Goal: Book appointment/travel/reservation

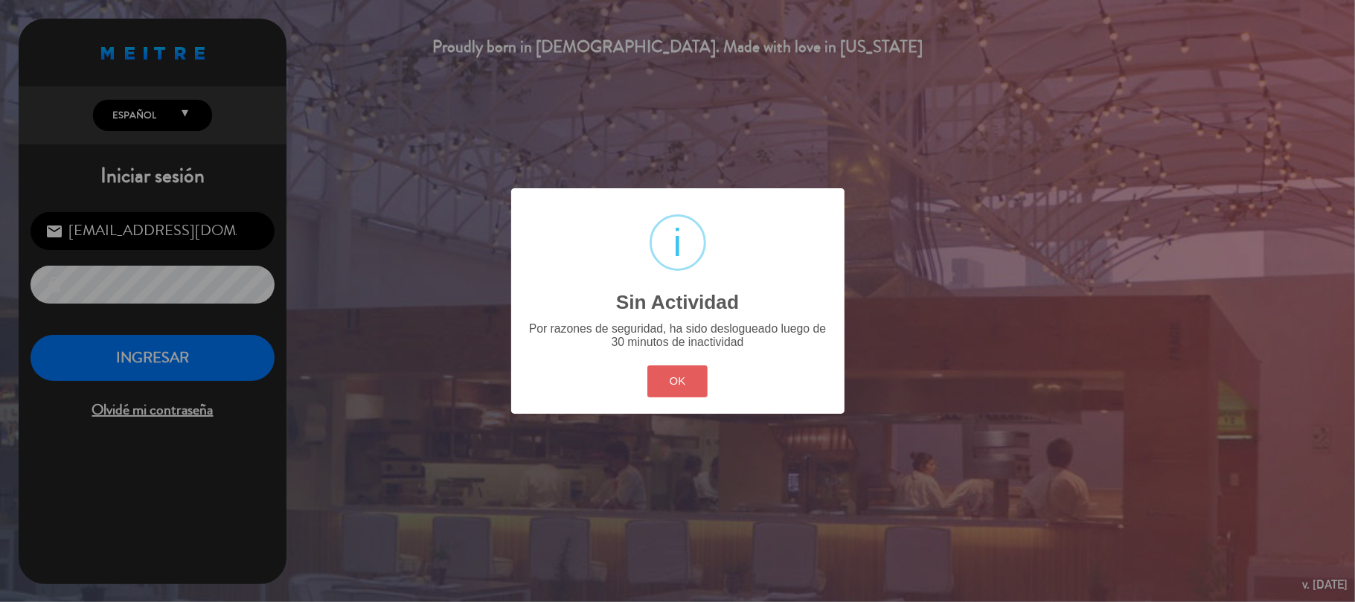
click at [659, 378] on button "OK" at bounding box center [677, 381] width 60 height 32
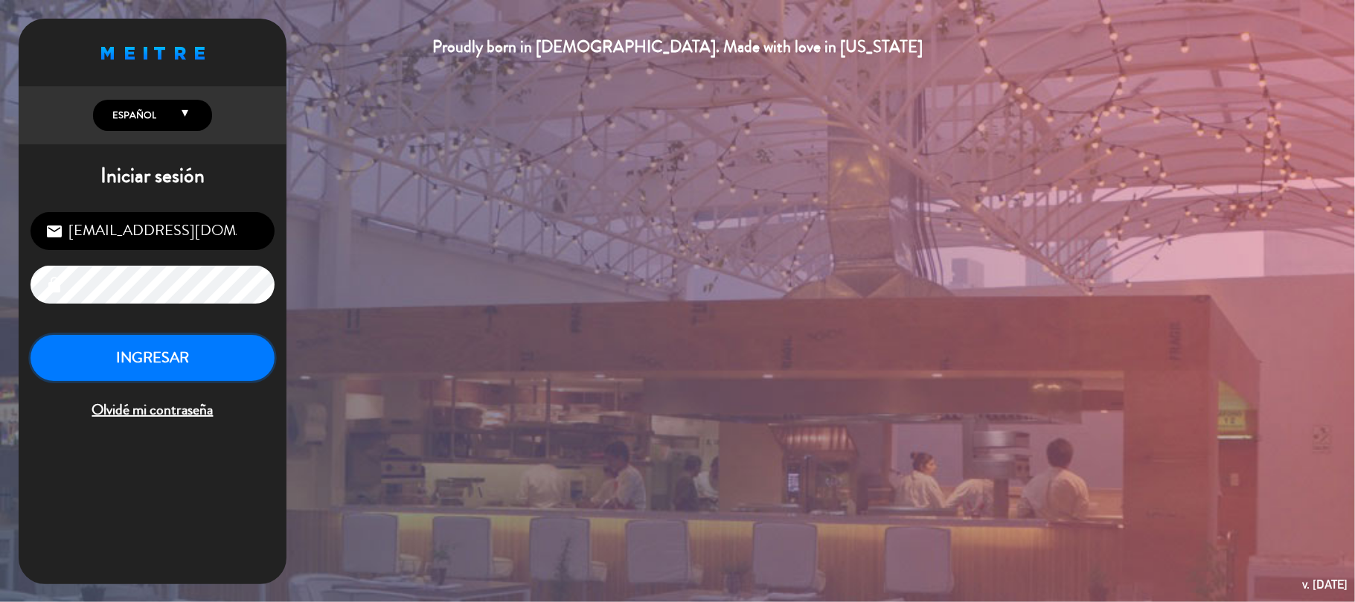
click at [146, 358] on button "INGRESAR" at bounding box center [153, 358] width 244 height 47
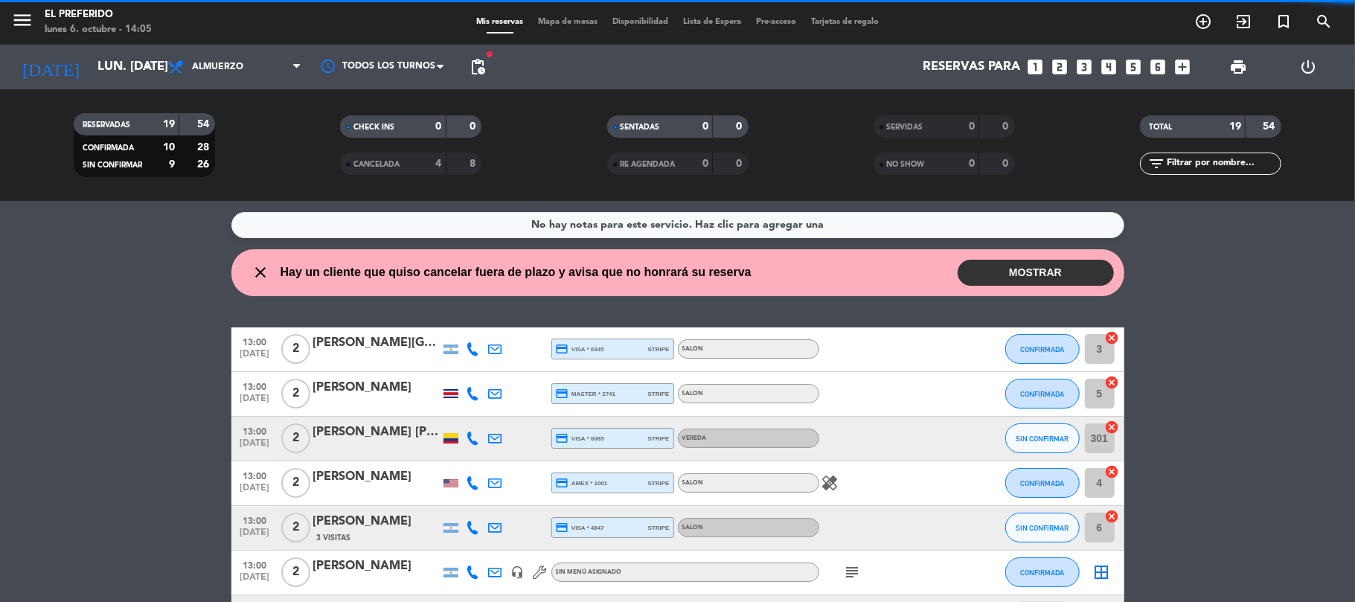
scroll to position [668, 0]
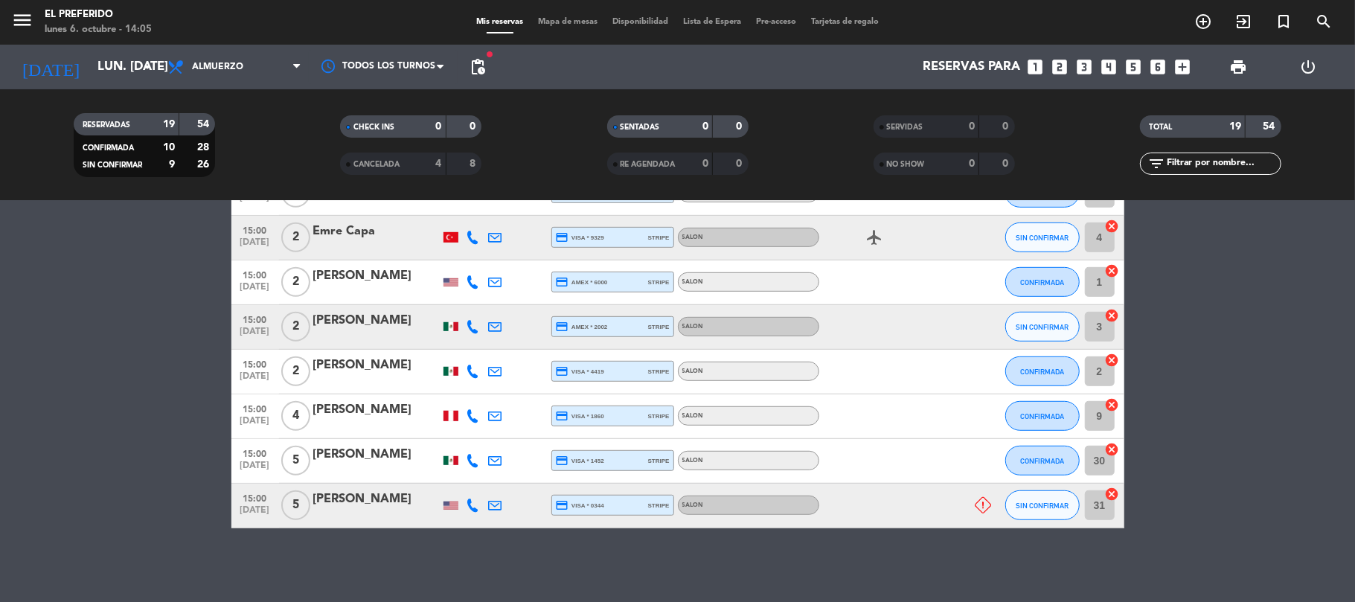
click at [1153, 72] on icon "looks_6" at bounding box center [1158, 66] width 19 height 19
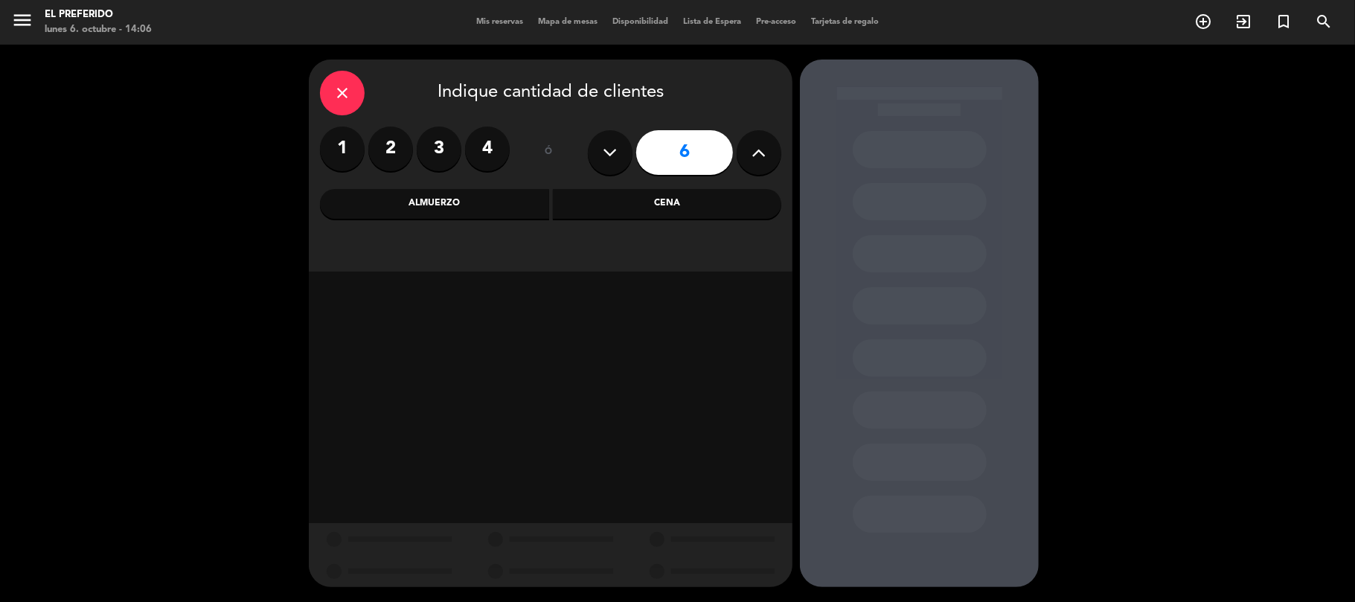
click at [513, 206] on div "Almuerzo" at bounding box center [434, 204] width 229 height 30
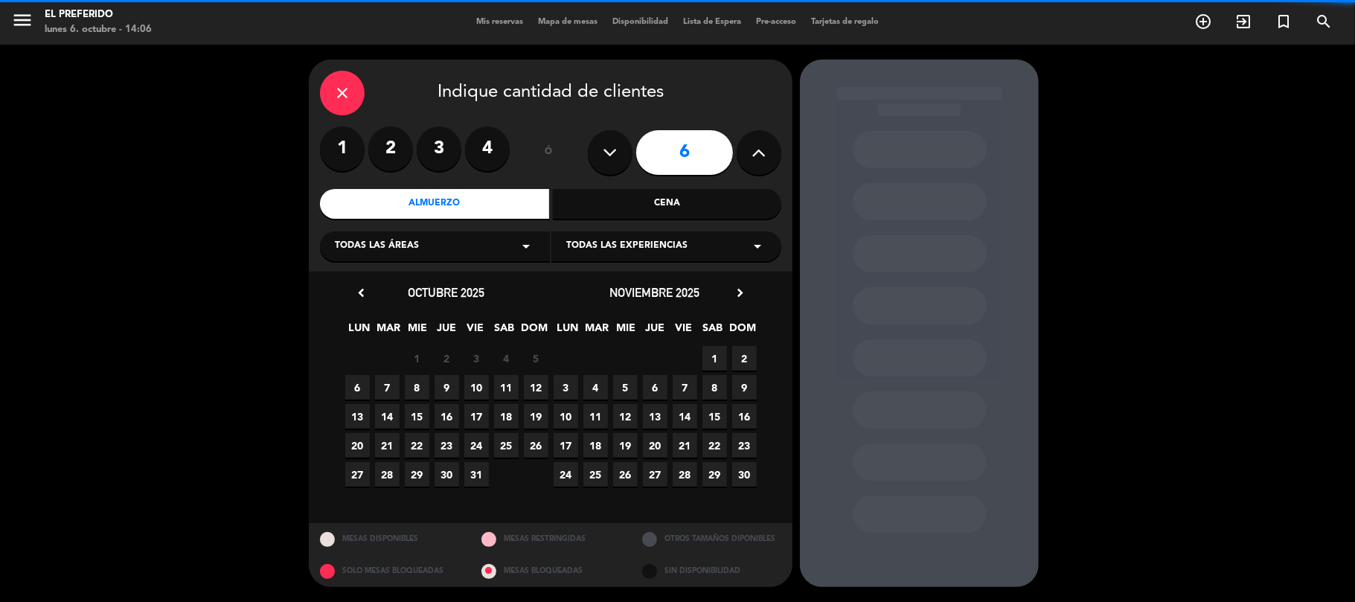
click at [500, 253] on div "Todas las áreas arrow_drop_down" at bounding box center [435, 246] width 230 height 30
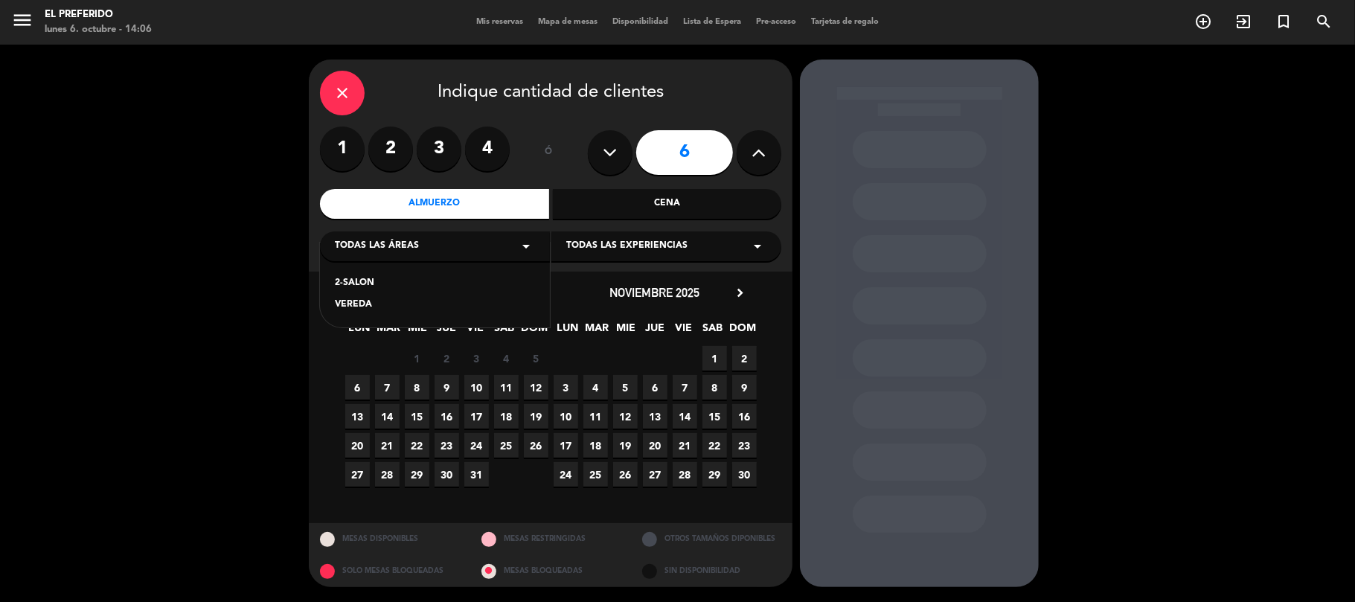
click at [457, 286] on div "2-SALON" at bounding box center [435, 283] width 200 height 15
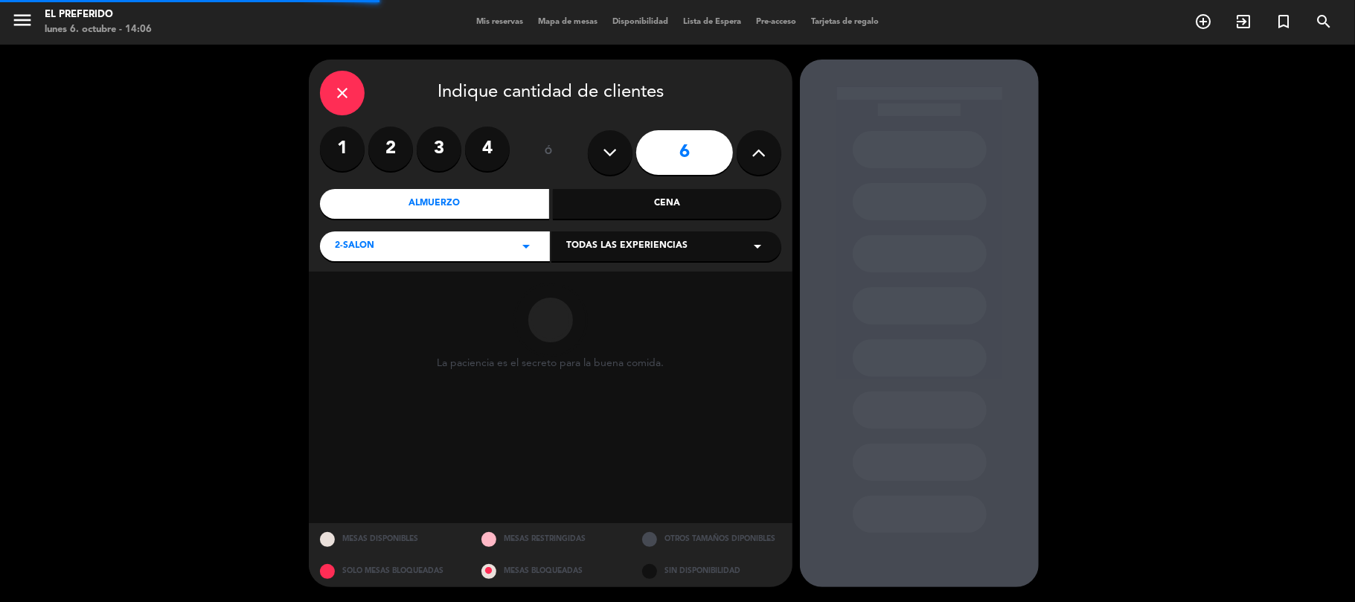
click at [603, 249] on span "Todas las experiencias" at bounding box center [626, 246] width 121 height 15
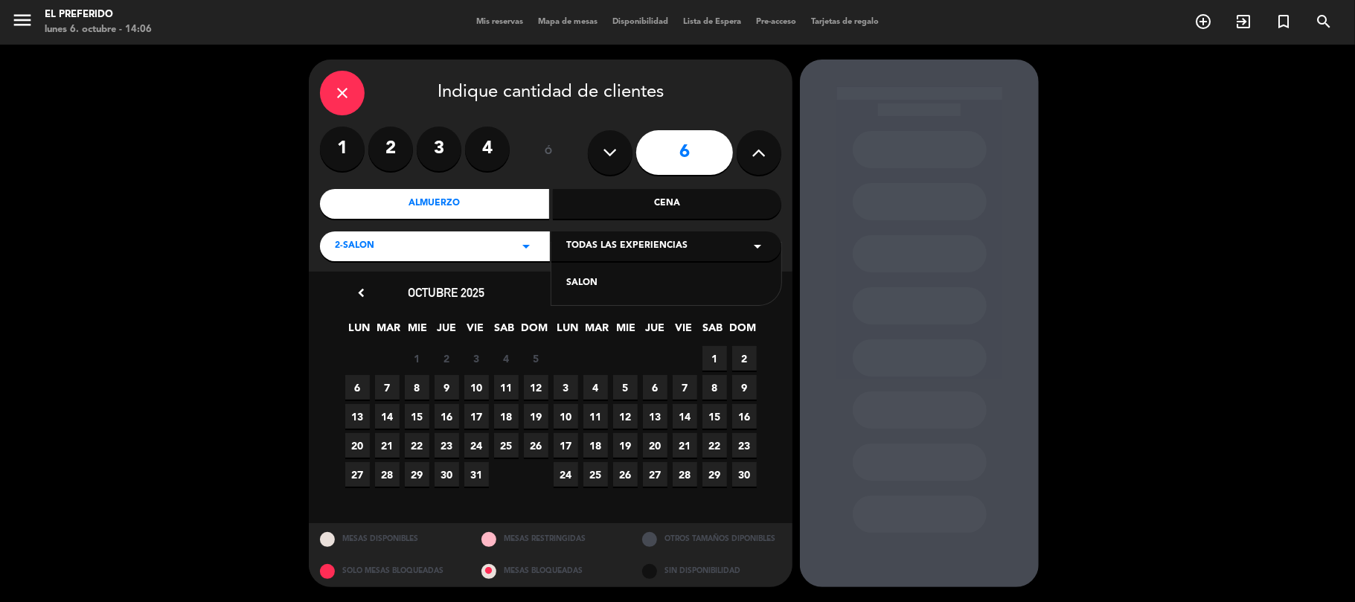
click at [590, 286] on div "SALON" at bounding box center [666, 283] width 200 height 15
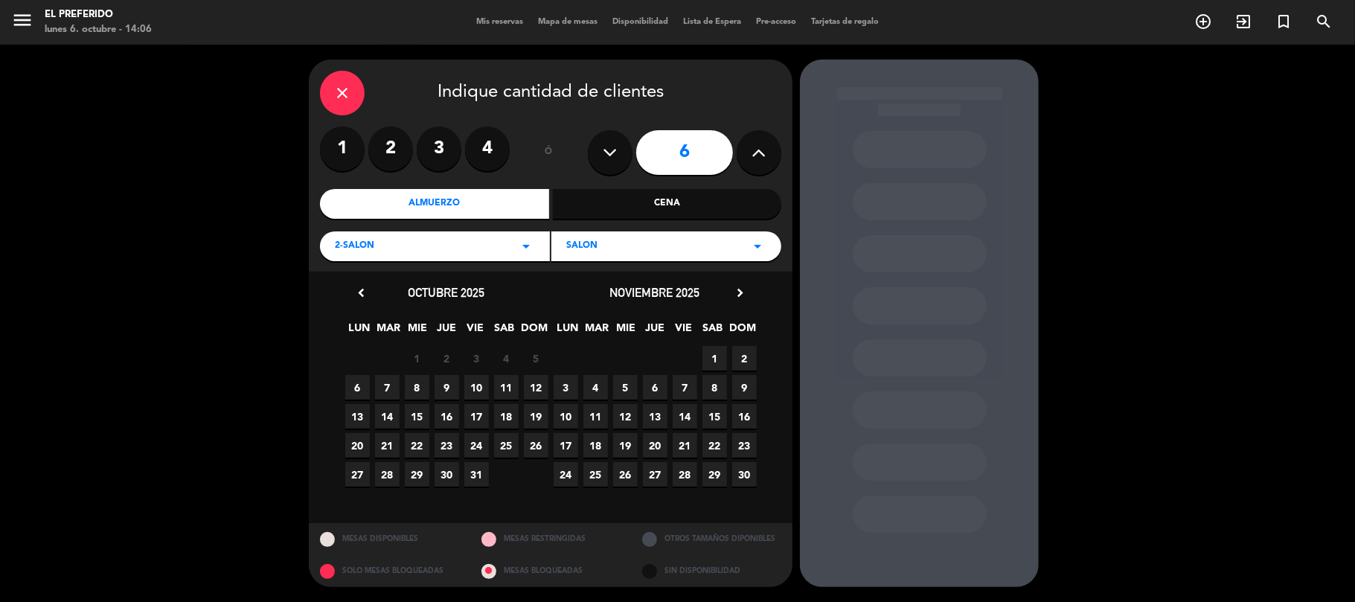
click at [533, 420] on span "19" at bounding box center [536, 416] width 25 height 25
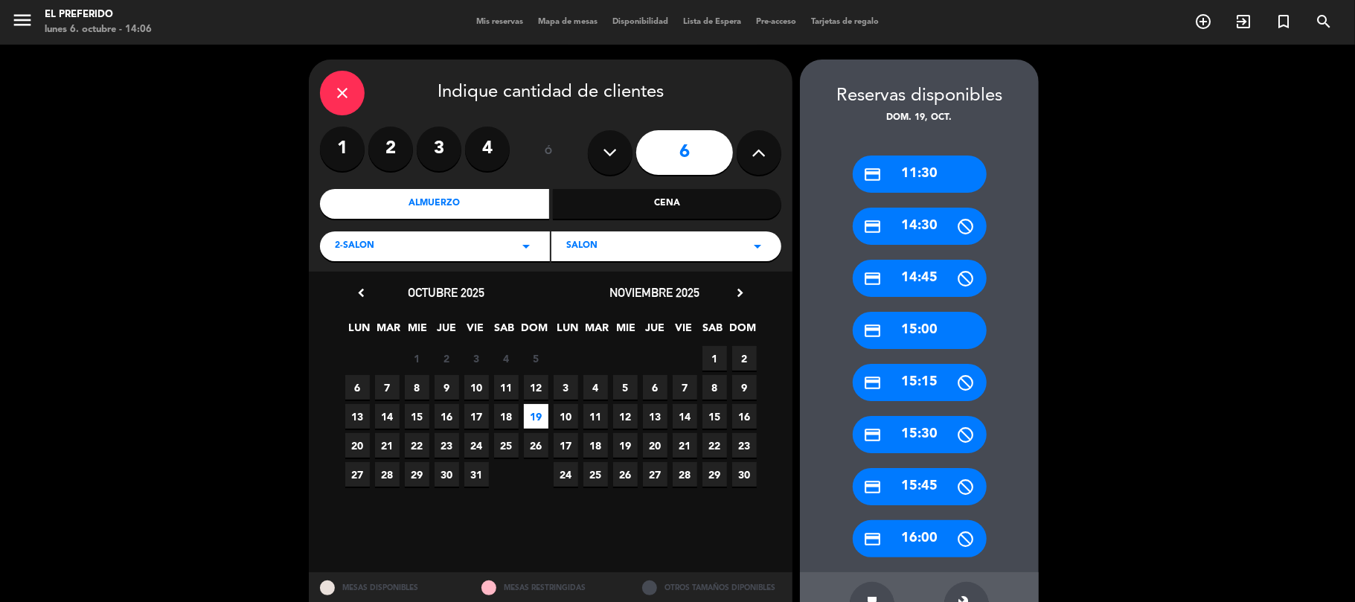
scroll to position [48, 0]
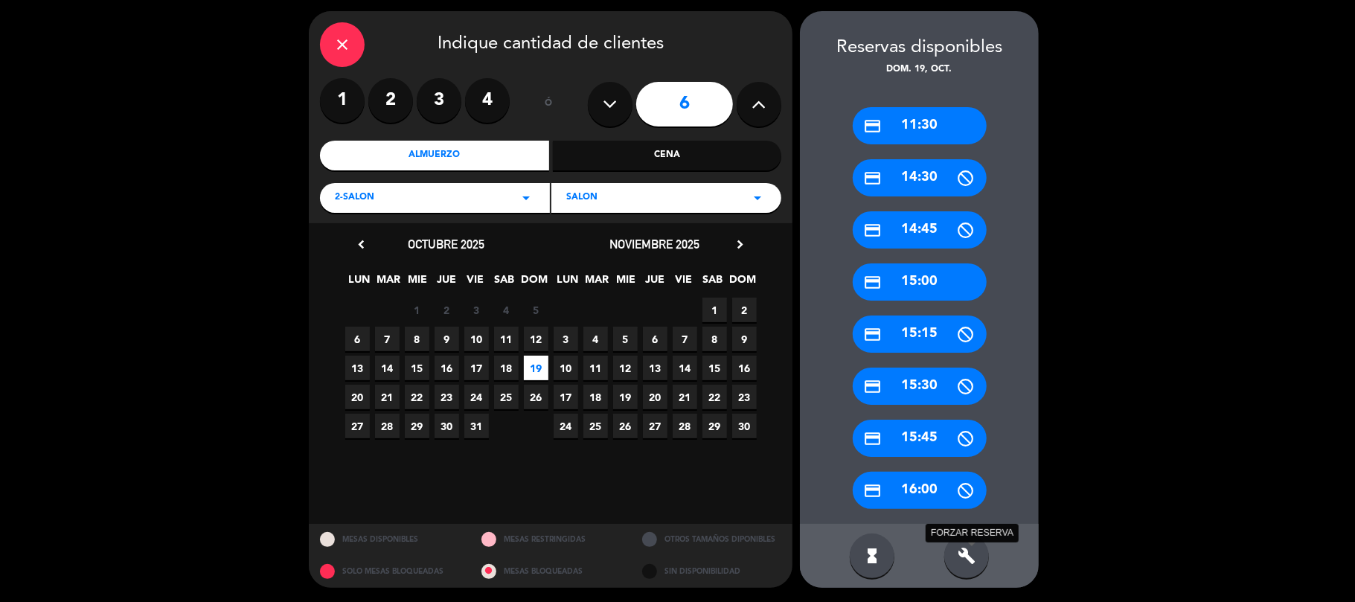
click at [966, 562] on icon "build" at bounding box center [967, 556] width 18 height 18
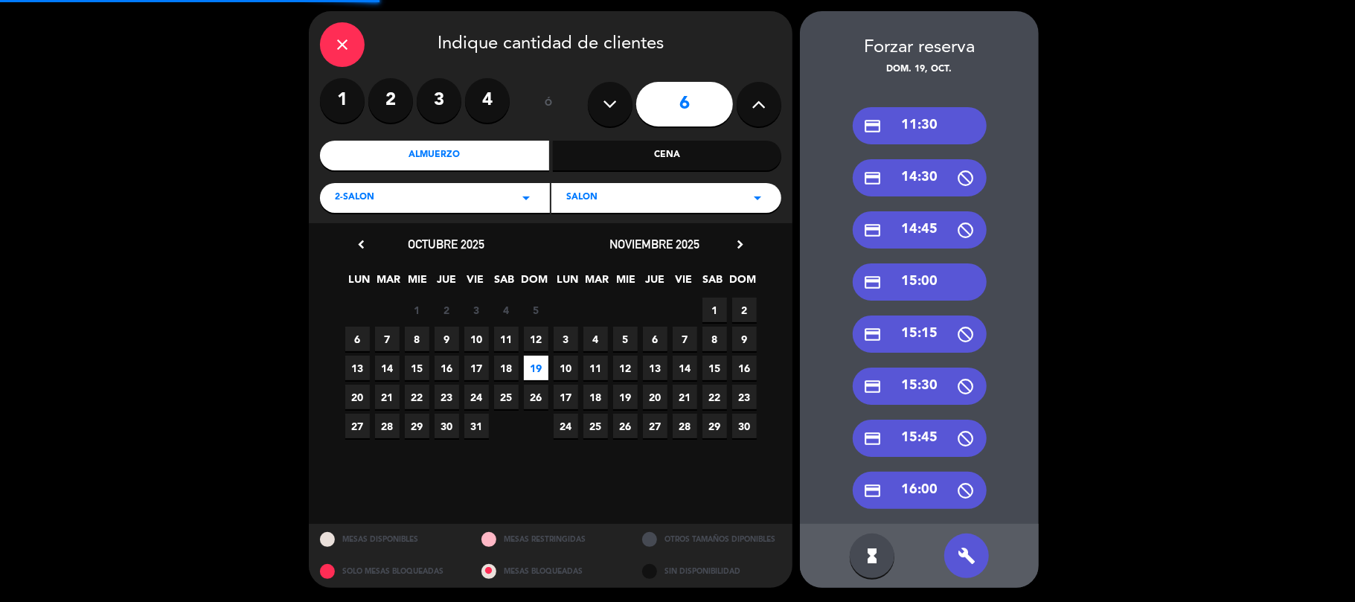
scroll to position [0, 0]
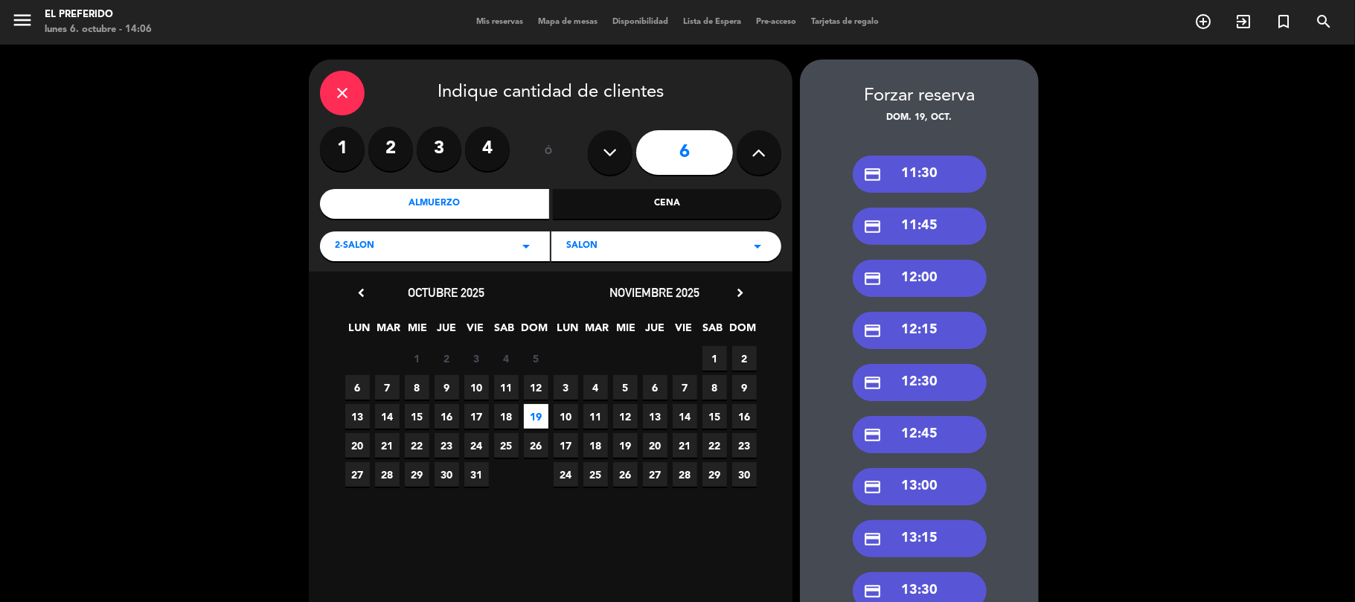
click at [936, 385] on div "credit_card 12:30" at bounding box center [920, 382] width 134 height 37
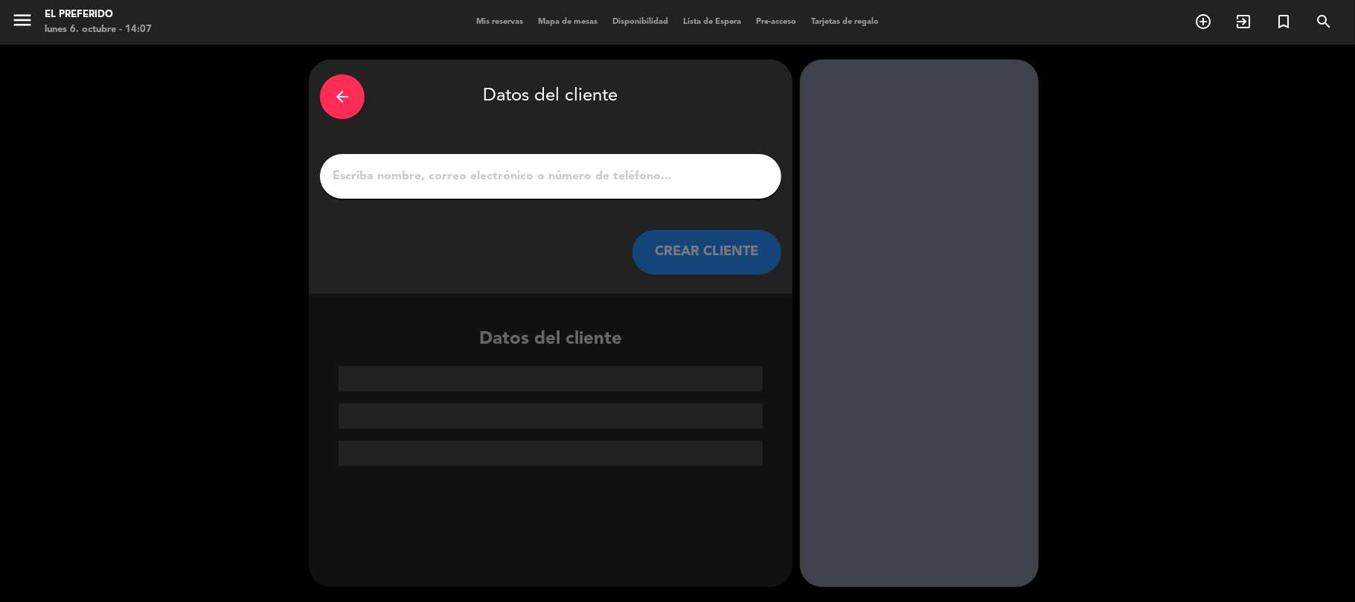
click at [573, 177] on input "1" at bounding box center [550, 176] width 439 height 21
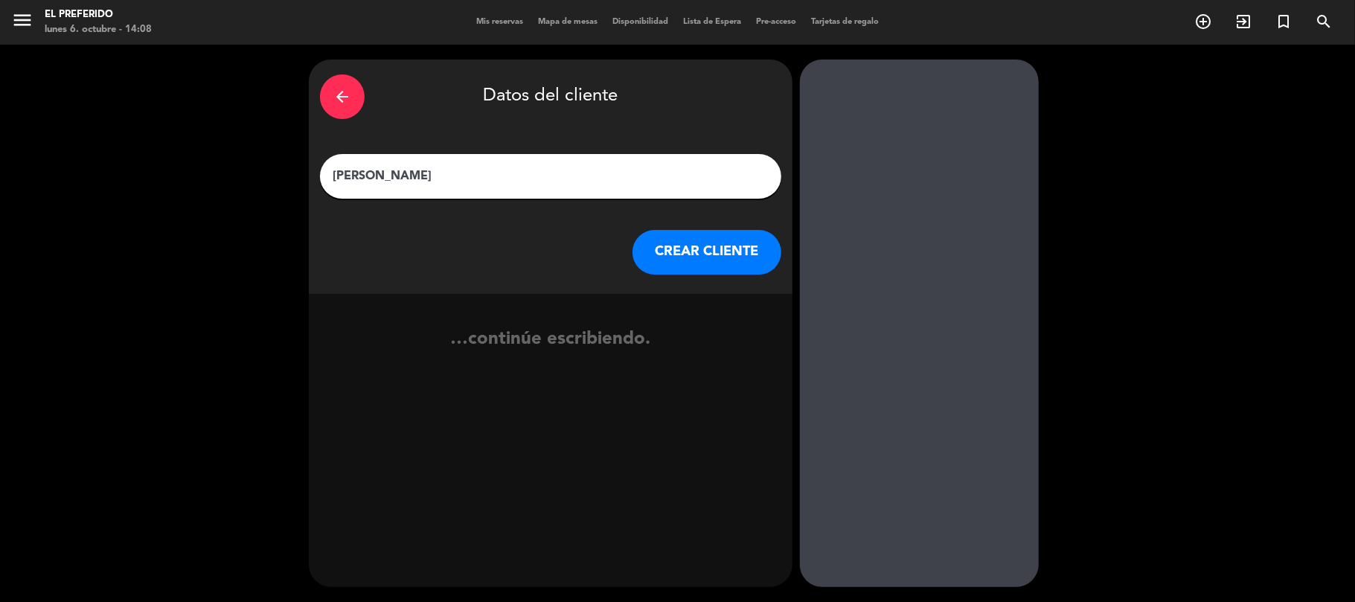
type input "[PERSON_NAME]"
click at [701, 271] on button "CREAR CLIENTE" at bounding box center [706, 252] width 149 height 45
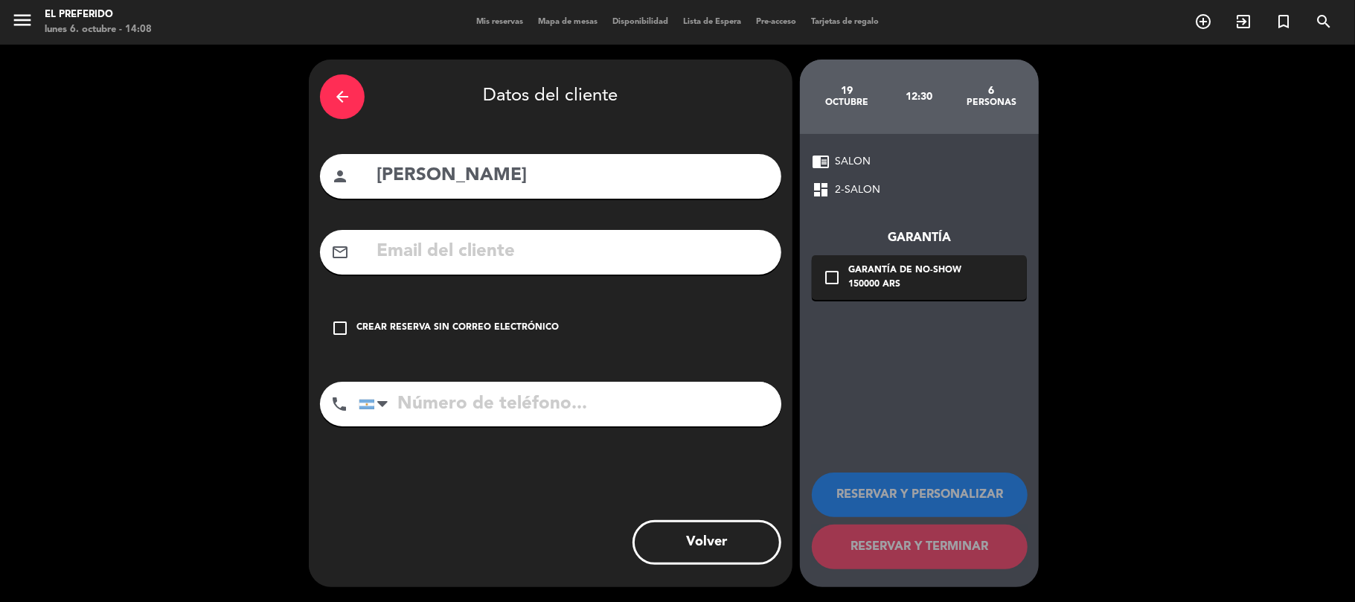
click at [536, 426] on input "tel" at bounding box center [570, 404] width 423 height 45
click at [512, 405] on input "tel" at bounding box center [570, 404] width 423 height 45
click at [555, 414] on input "tel" at bounding box center [570, 404] width 423 height 45
click at [500, 314] on div "check_box_outline_blank Crear reserva sin correo electrónico" at bounding box center [550, 328] width 461 height 45
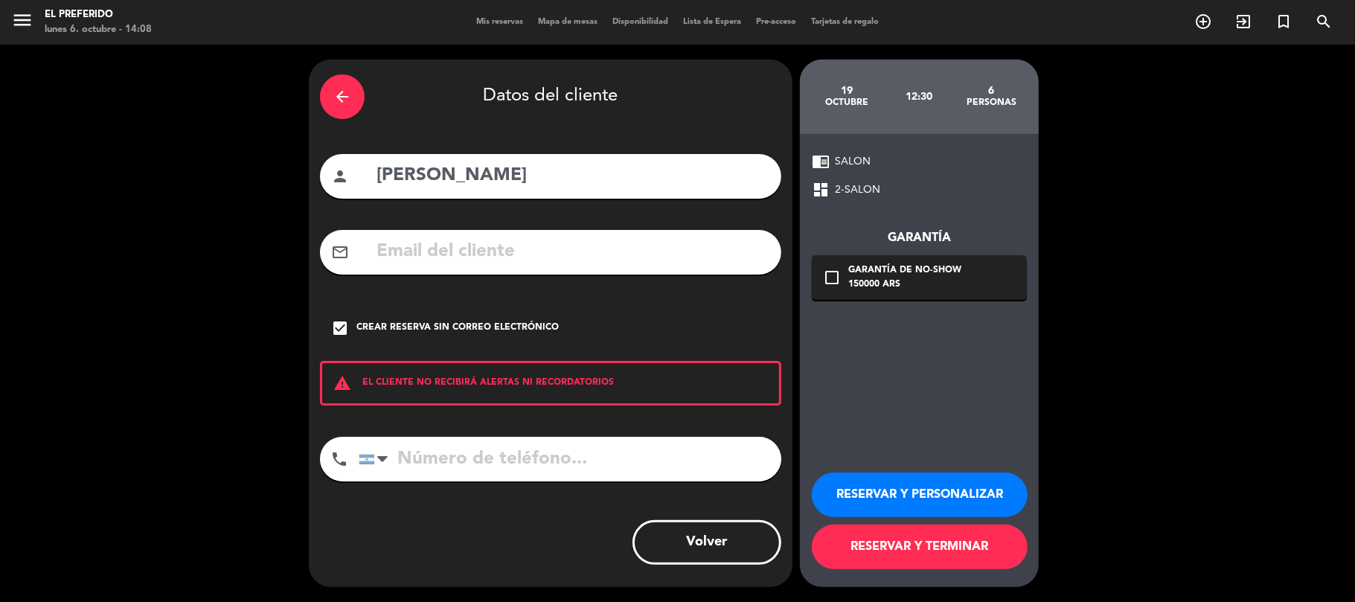
click at [464, 478] on input "tel" at bounding box center [570, 459] width 423 height 45
type input "1144149191"
click at [929, 512] on button "RESERVAR Y PERSONALIZAR" at bounding box center [920, 494] width 216 height 45
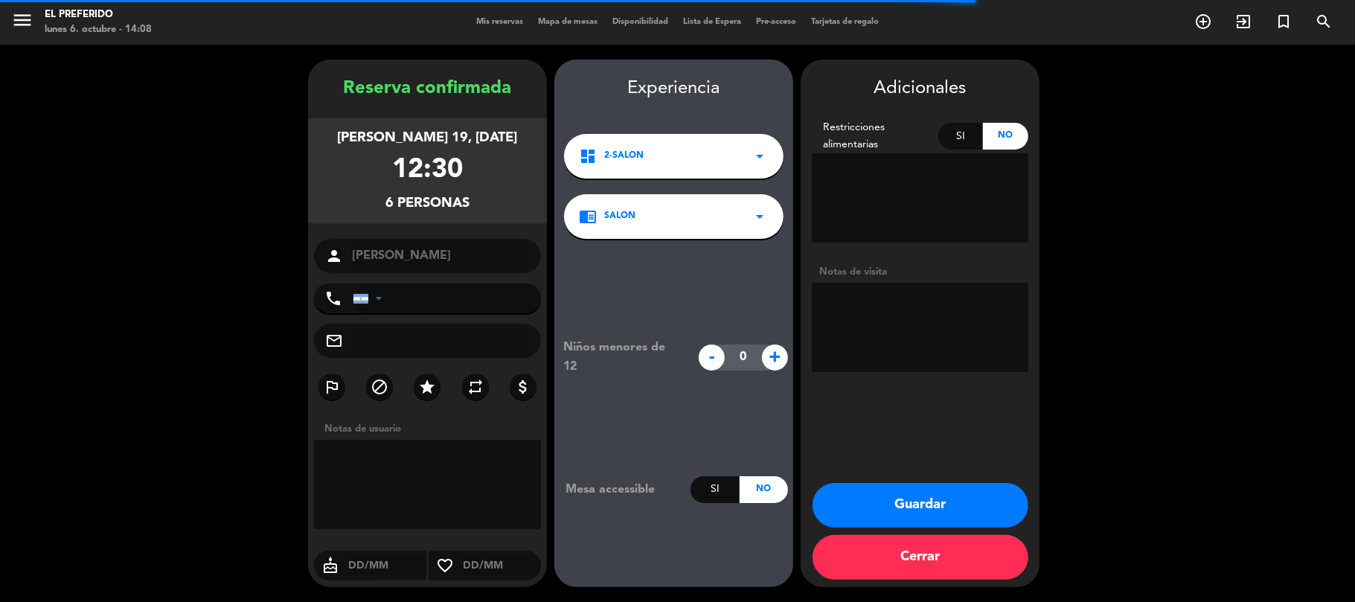
type input "[PHONE_NUMBER]"
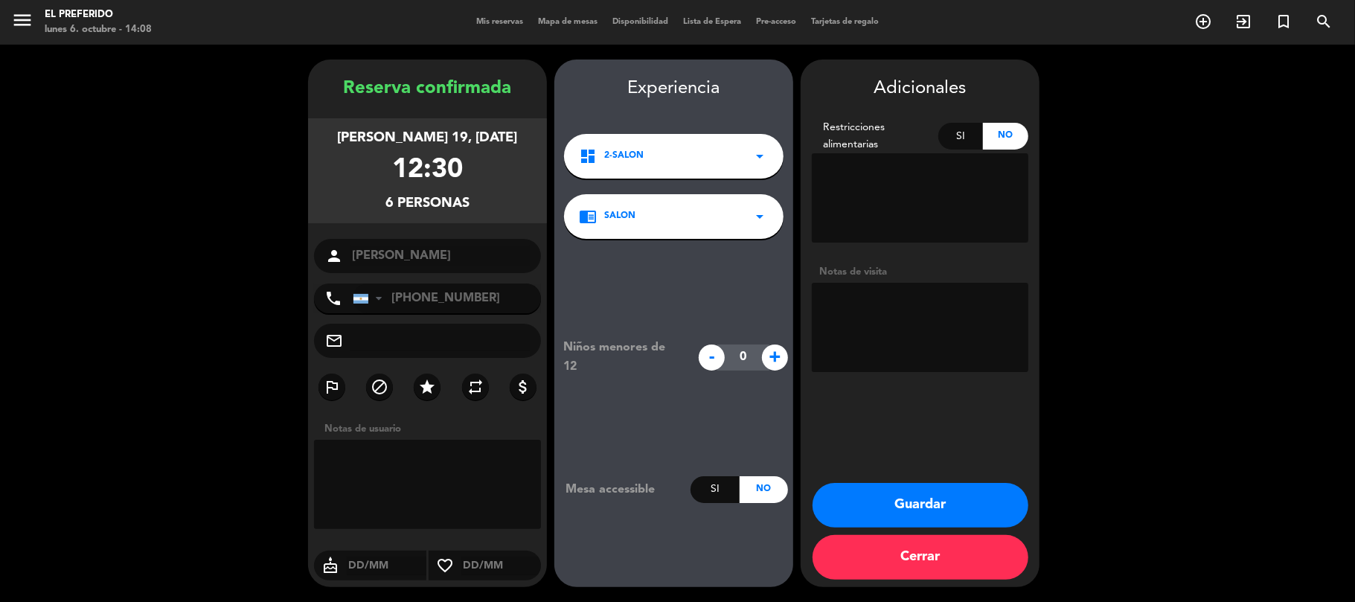
click at [850, 307] on textarea at bounding box center [920, 327] width 217 height 89
type textarea "prefe,es el señor de la mesa 12 <3"
click at [952, 504] on button "Guardar" at bounding box center [920, 505] width 216 height 45
